Goal: Find specific page/section: Find specific page/section

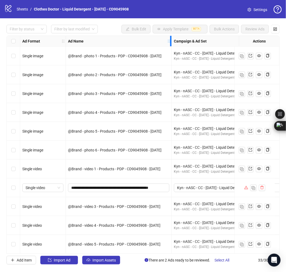
drag, startPoint x: 220, startPoint y: 42, endPoint x: 169, endPoint y: 44, distance: 51.1
click at [170, 44] on div "Resize Ad Name column" at bounding box center [170, 41] width 1 height 10
click at [7, 8] on icon "logo/logo-mobile" at bounding box center [8, 8] width 8 height 8
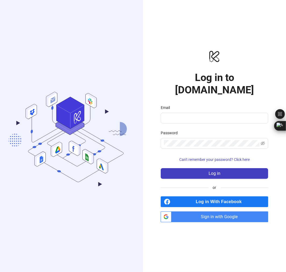
click at [196, 213] on span "Sign in with Google" at bounding box center [221, 216] width 95 height 11
